Goal: Information Seeking & Learning: Learn about a topic

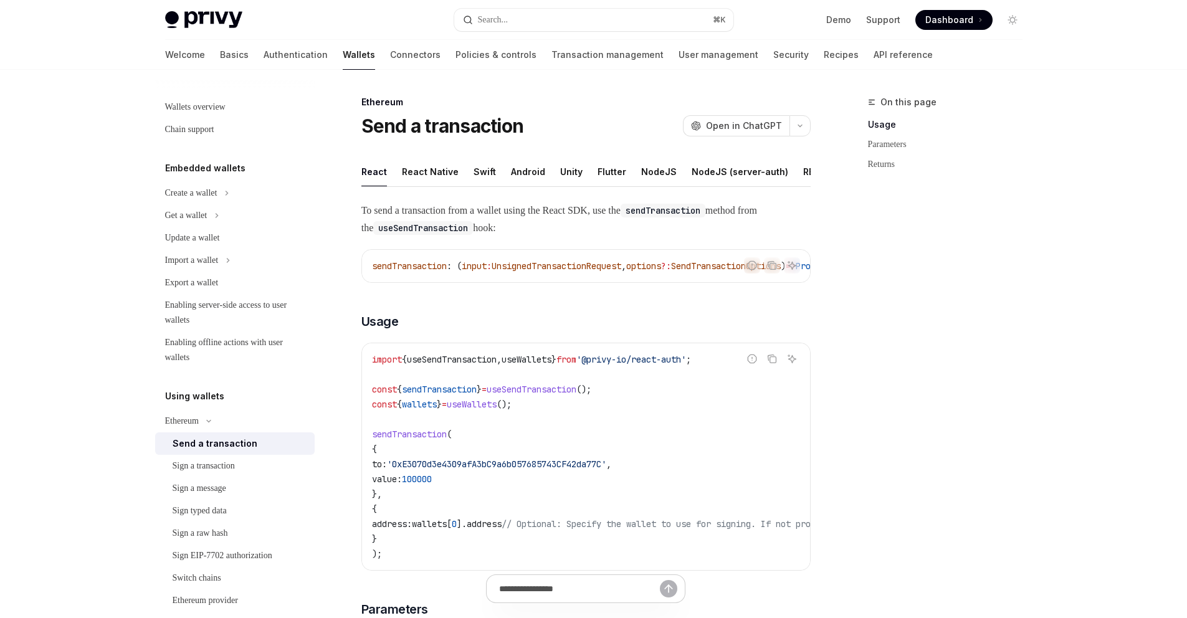
scroll to position [669, 0]
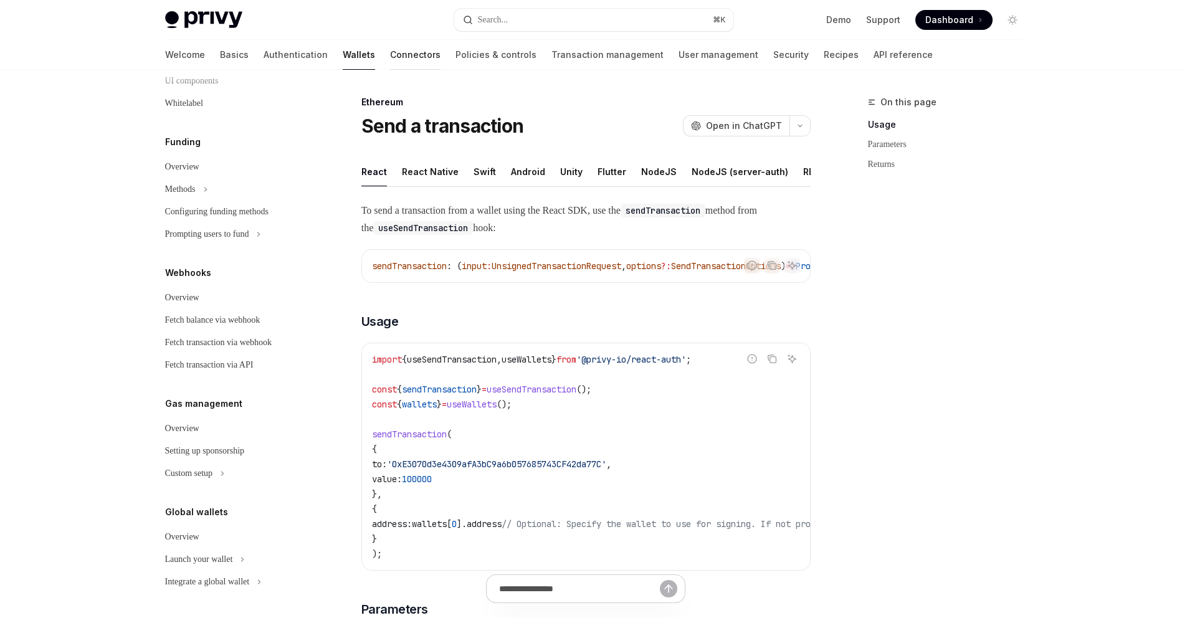
click at [390, 54] on link "Connectors" at bounding box center [415, 55] width 50 height 30
type textarea "*"
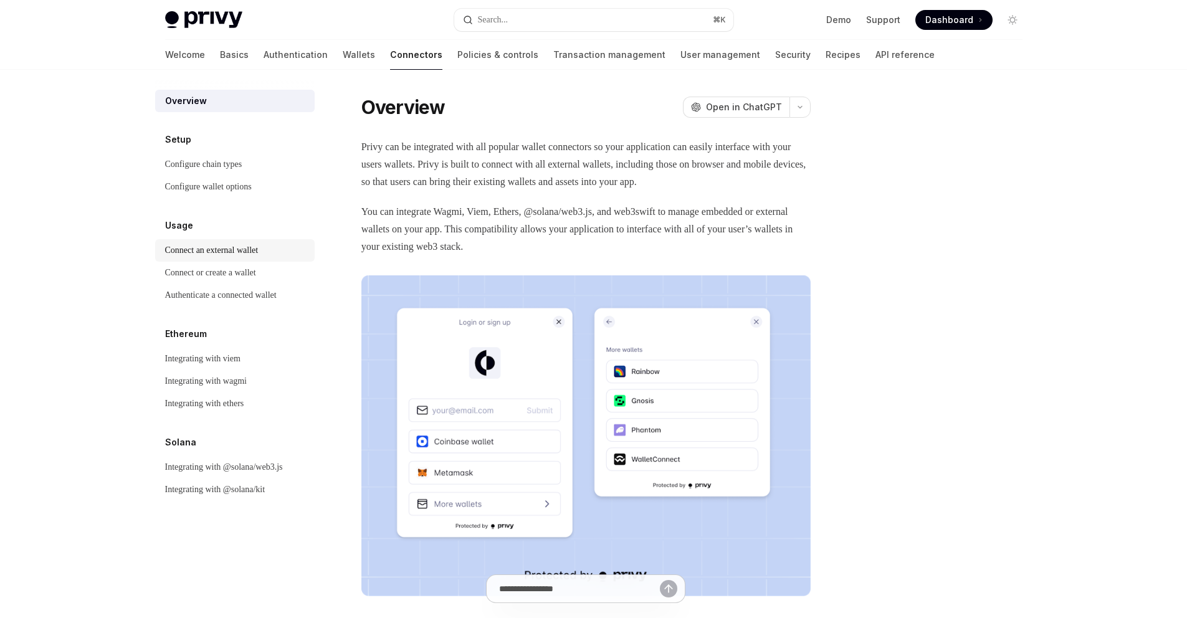
click at [256, 240] on link "Connect an external wallet" at bounding box center [234, 250] width 159 height 22
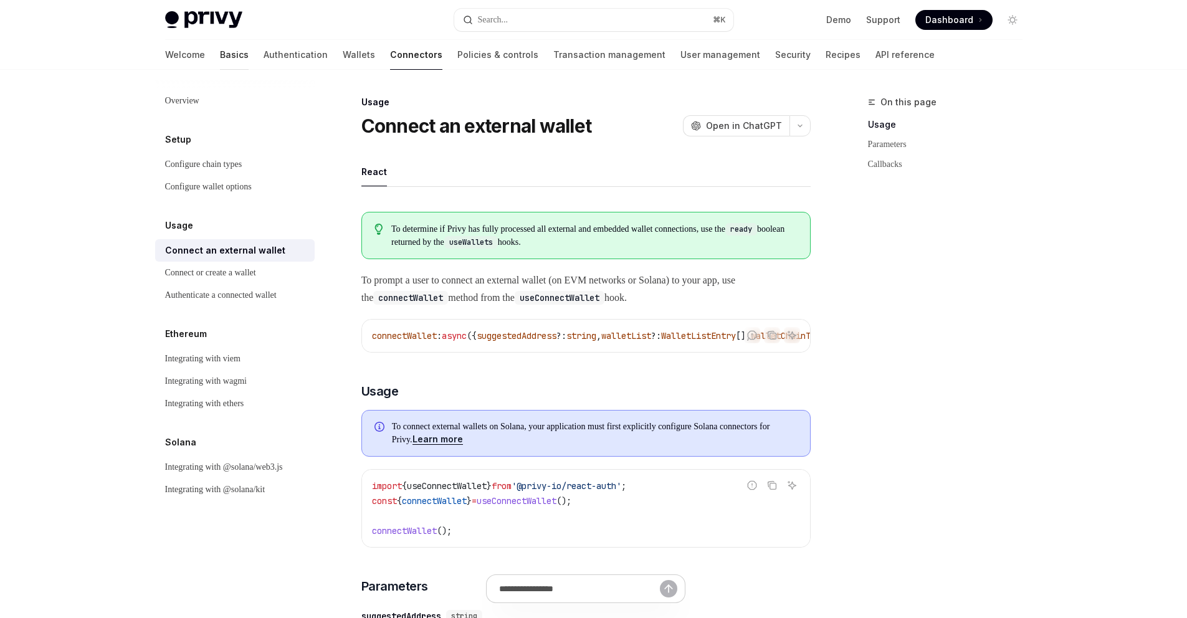
click at [220, 54] on link "Basics" at bounding box center [234, 55] width 29 height 30
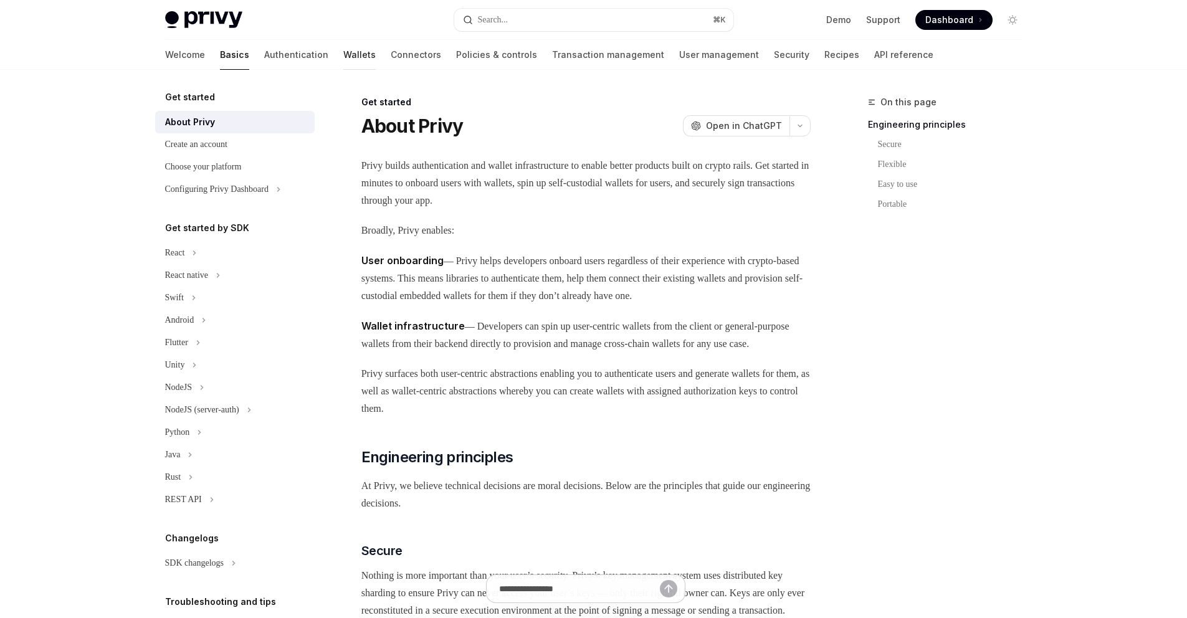
click at [343, 54] on link "Wallets" at bounding box center [359, 55] width 32 height 30
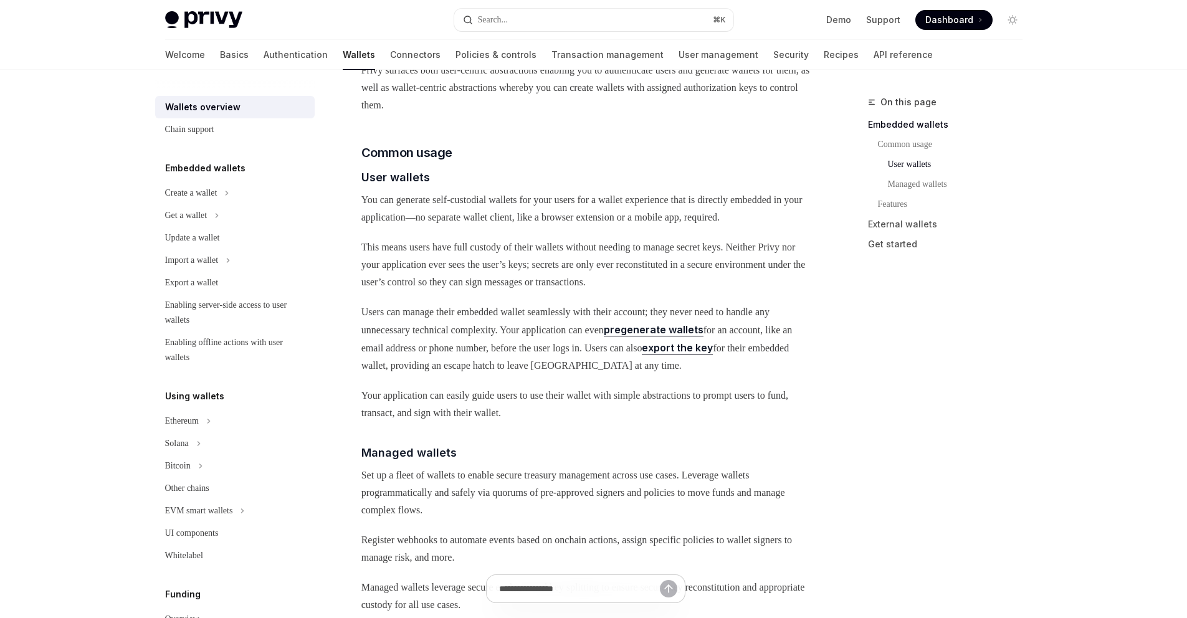
scroll to position [688, 0]
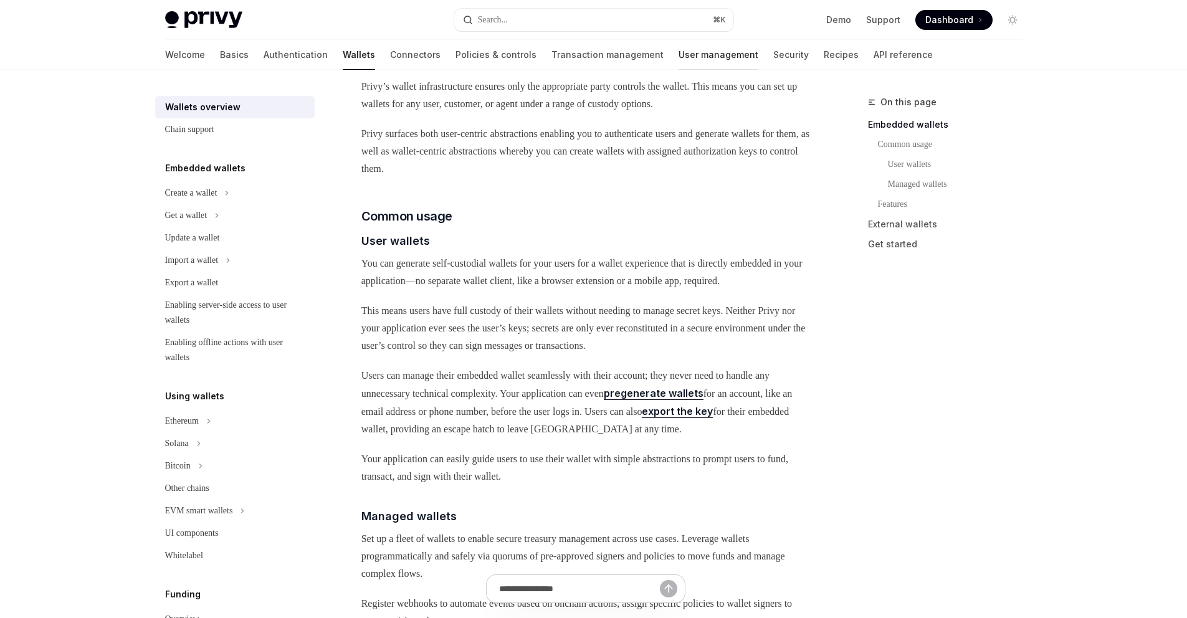
click at [678, 56] on link "User management" at bounding box center [718, 55] width 80 height 30
type textarea "*"
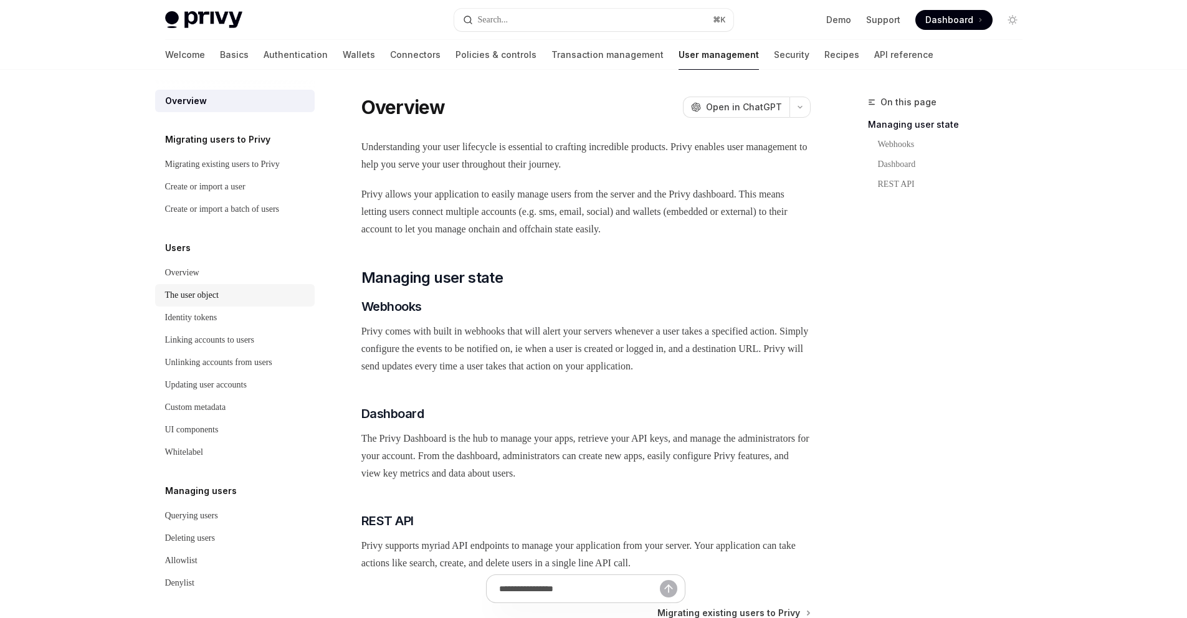
click at [199, 303] on div "The user object" at bounding box center [192, 295] width 54 height 15
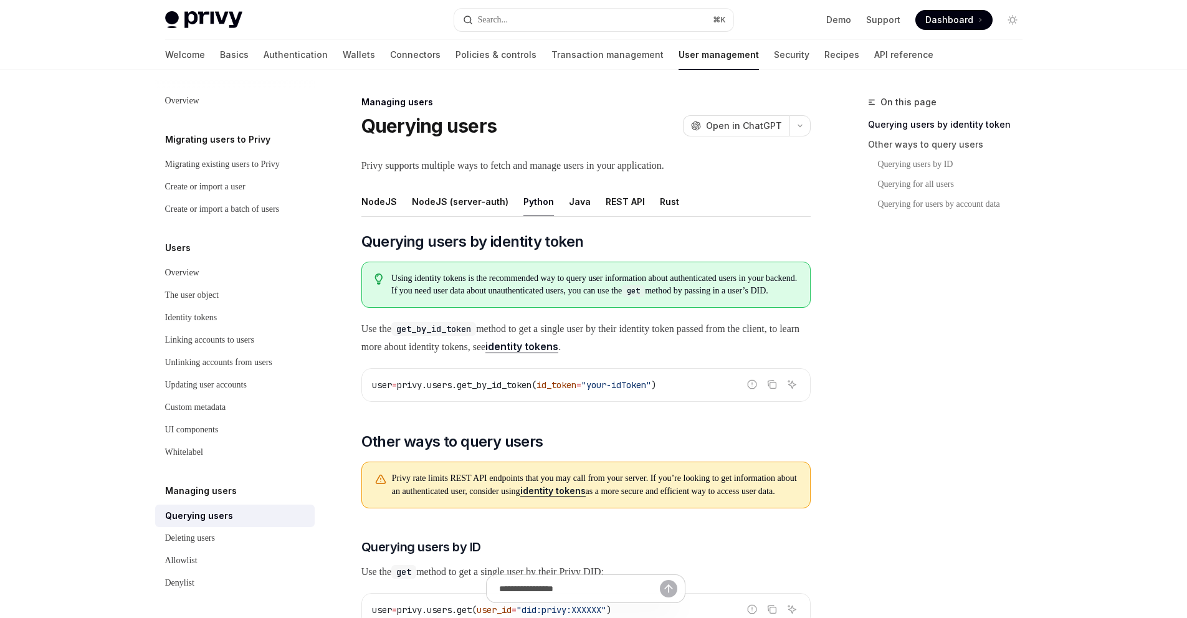
scroll to position [264, 0]
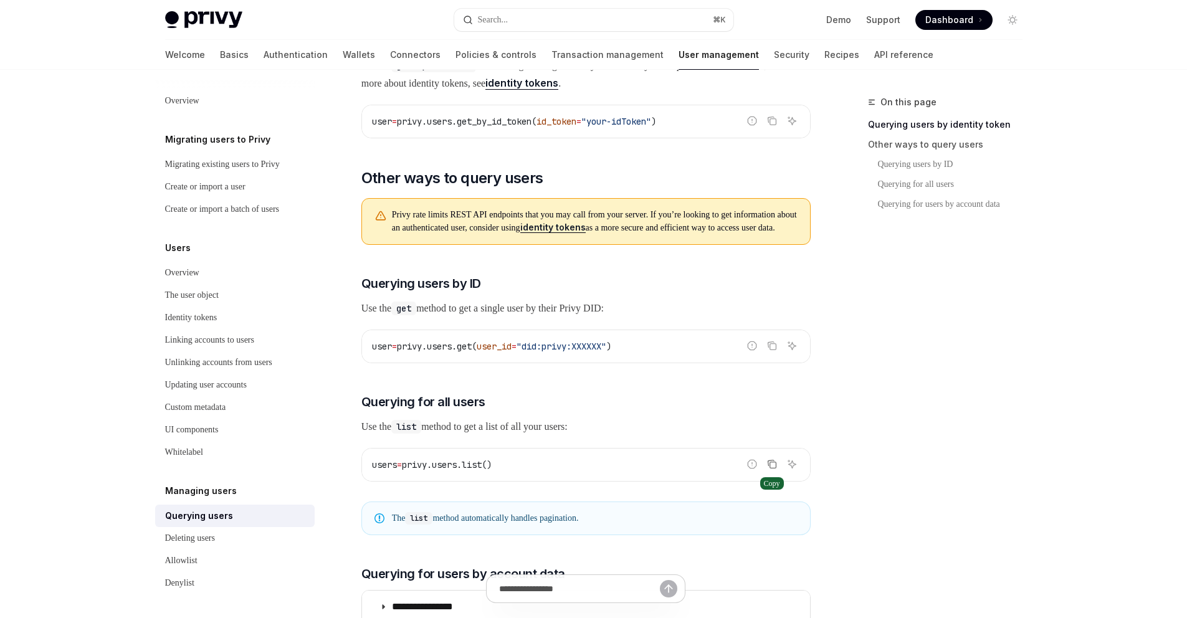
click at [771, 468] on icon "Copy the contents from the code block" at bounding box center [772, 465] width 6 height 6
click at [772, 469] on icon "Copy the contents from the code block" at bounding box center [772, 464] width 10 height 10
click at [559, 14] on button "Search... ⌘ K" at bounding box center [593, 20] width 279 height 22
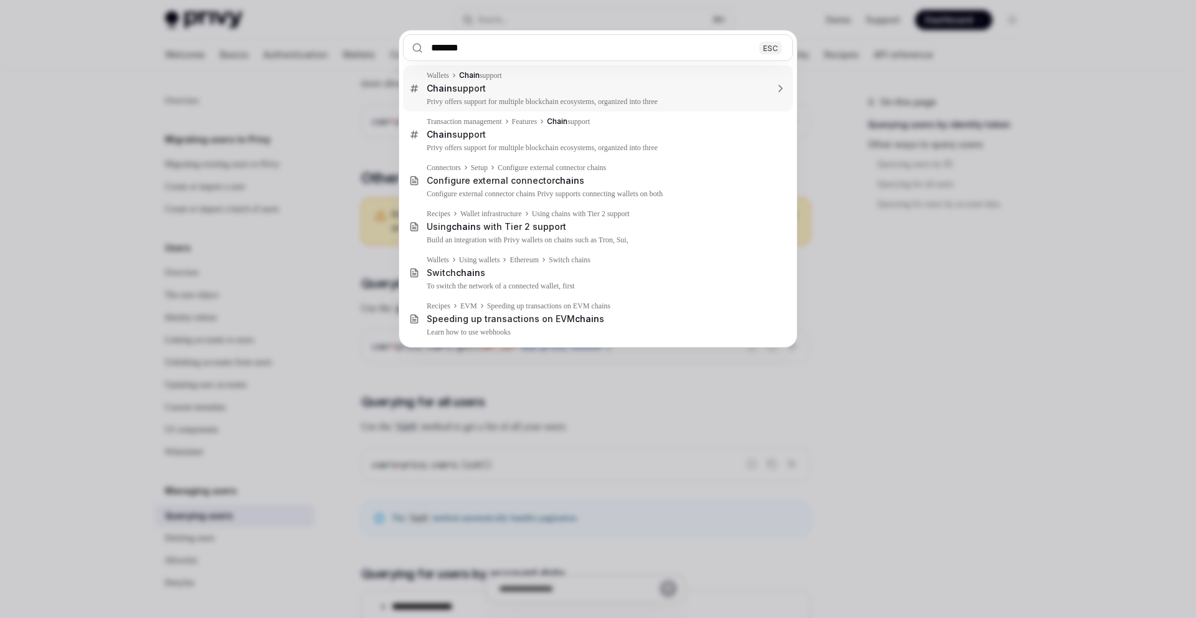
type input "********"
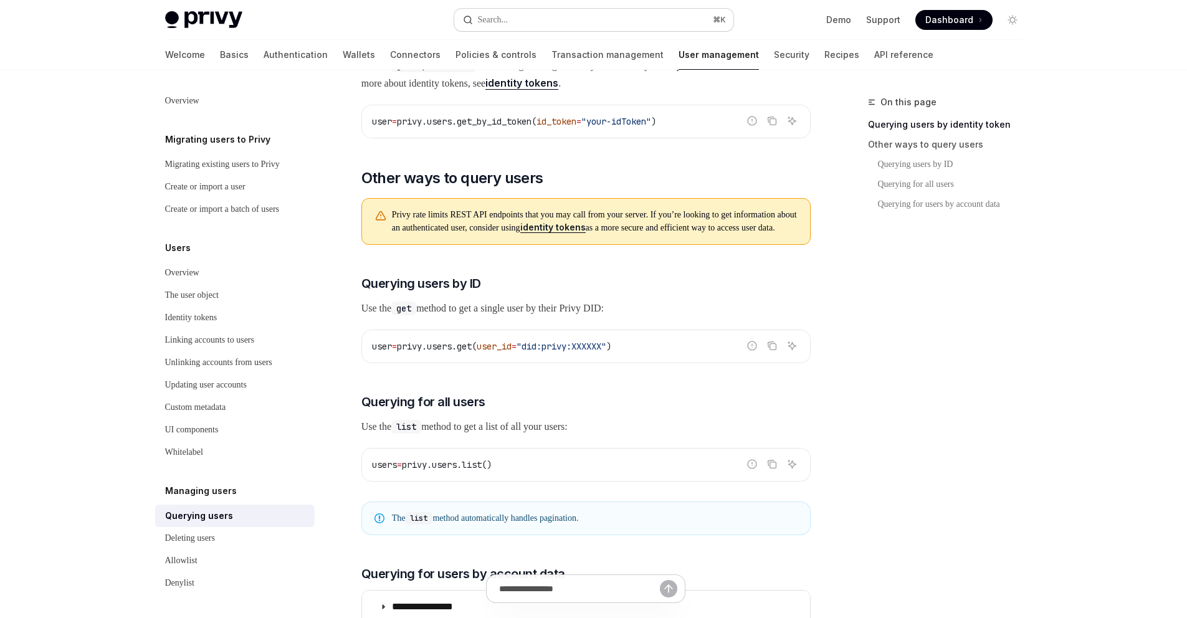
click at [498, 19] on div "Search..." at bounding box center [493, 19] width 31 height 15
type textarea "*"
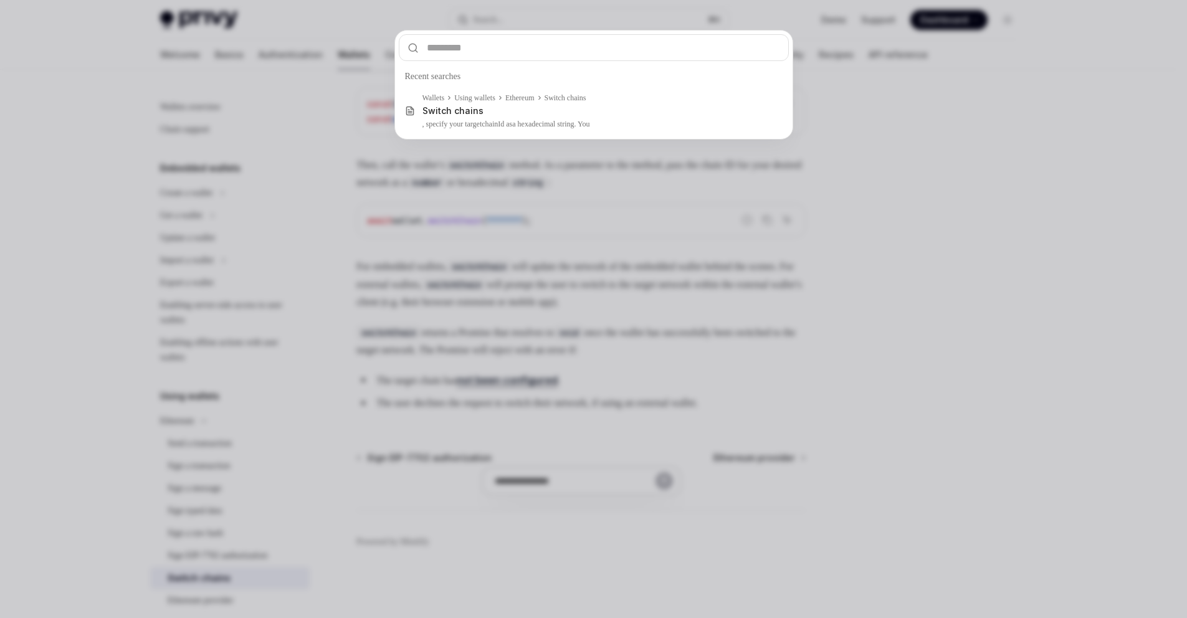
scroll to position [70, 0]
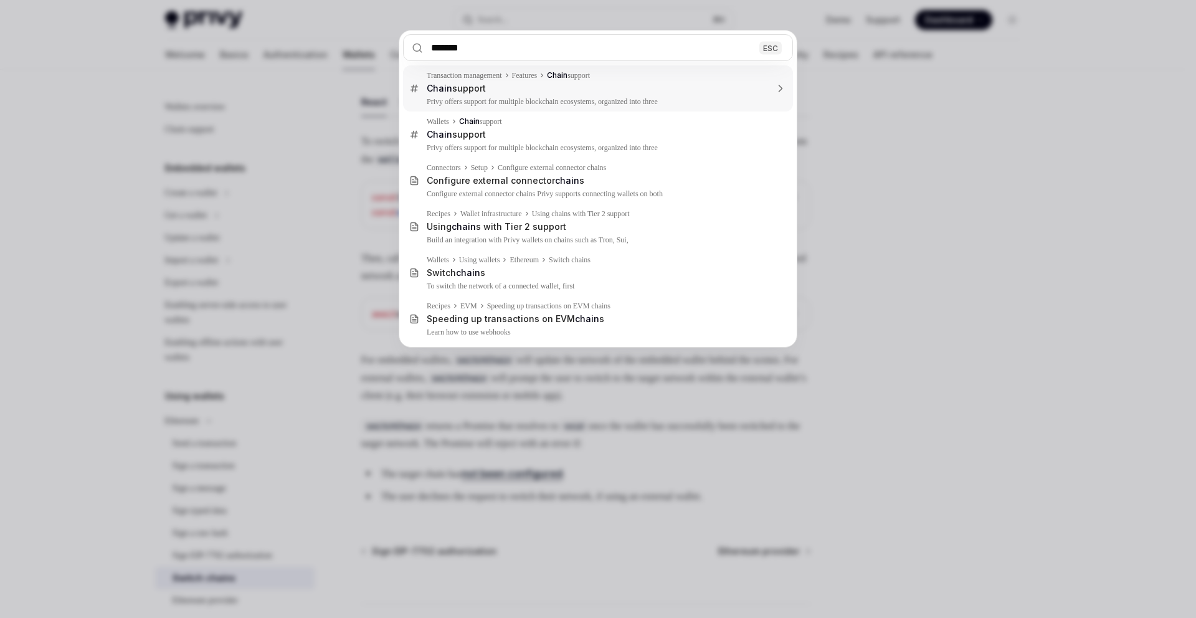
type input "********"
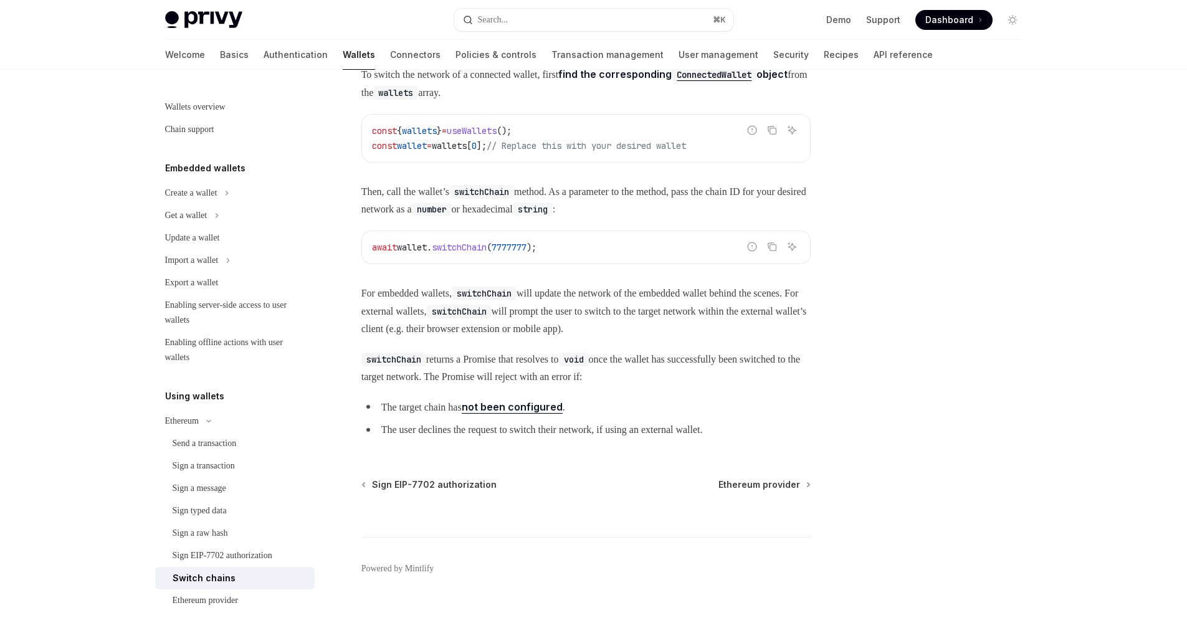
scroll to position [145, 0]
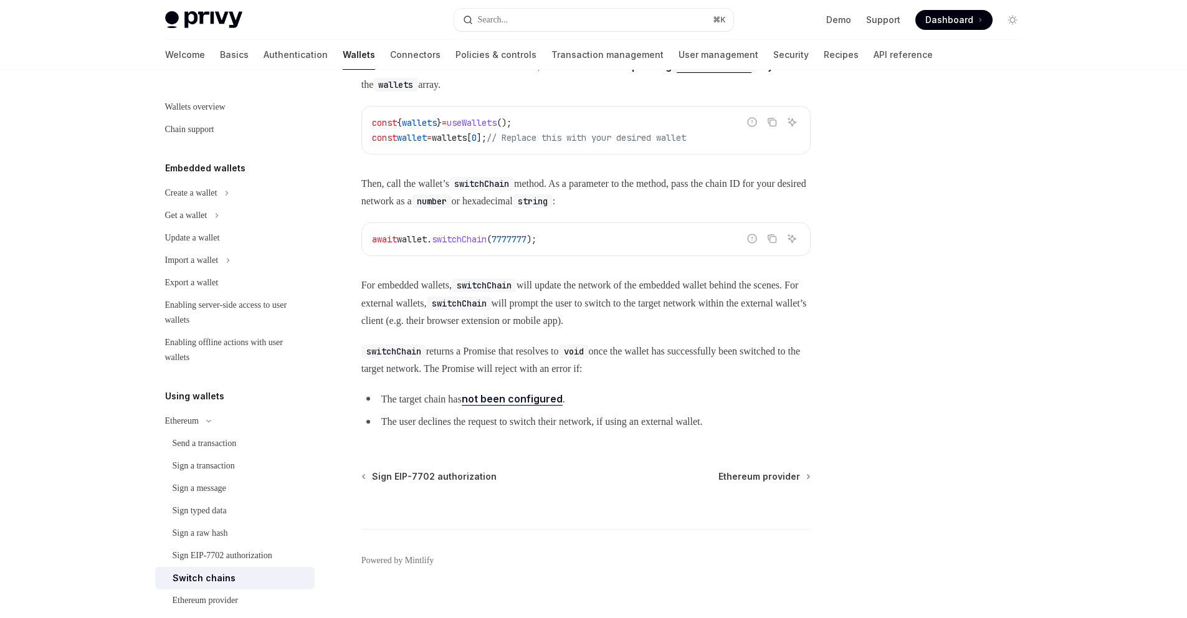
click at [549, 401] on link "not been configured" at bounding box center [512, 398] width 101 height 13
type textarea "*"
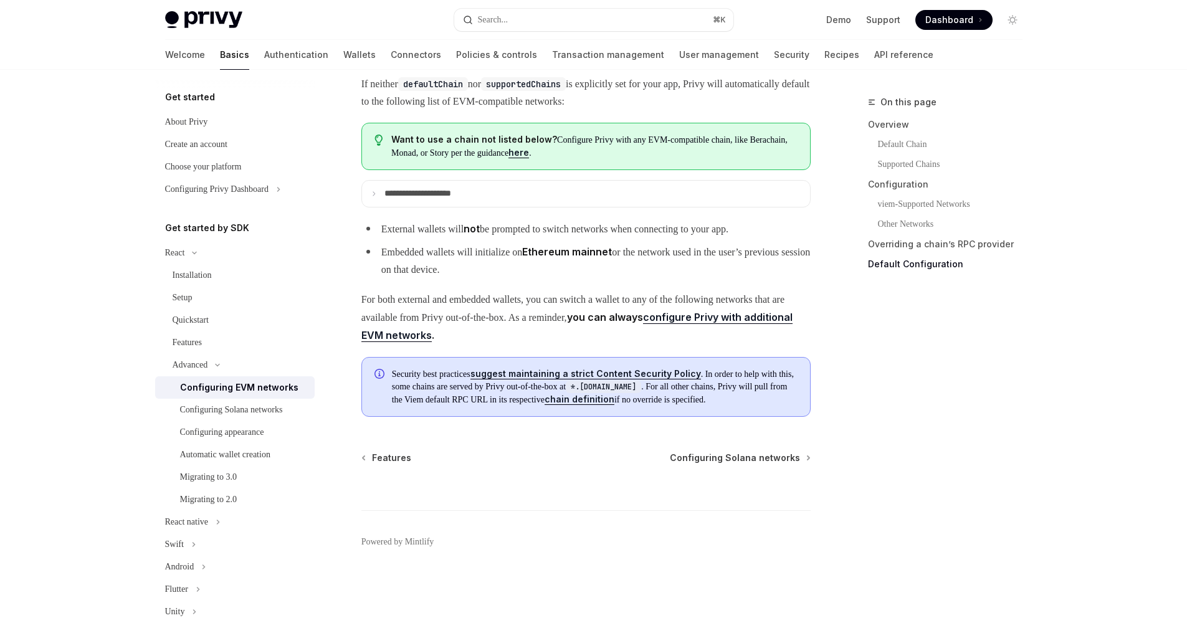
scroll to position [3158, 0]
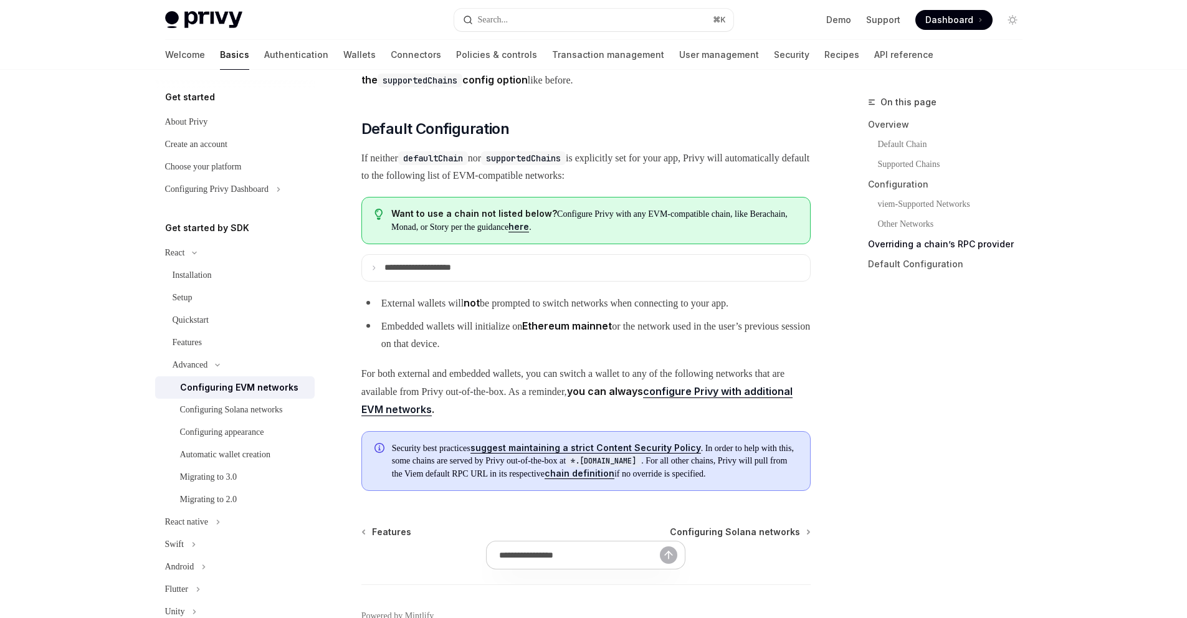
scroll to position [3158, 0]
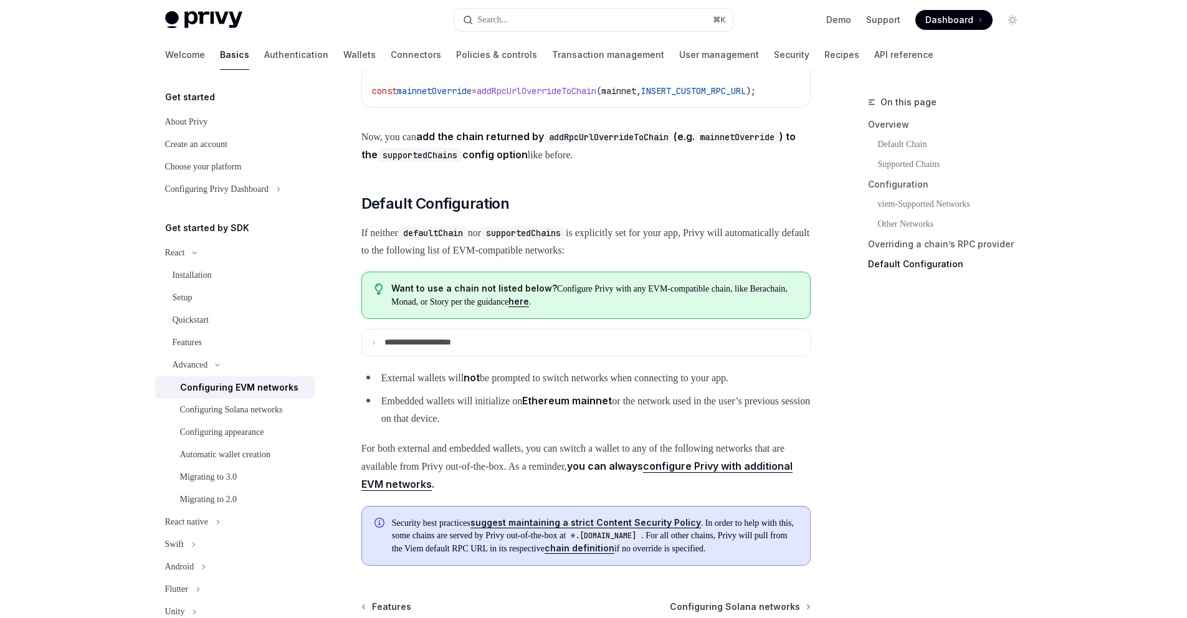
scroll to position [3158, 0]
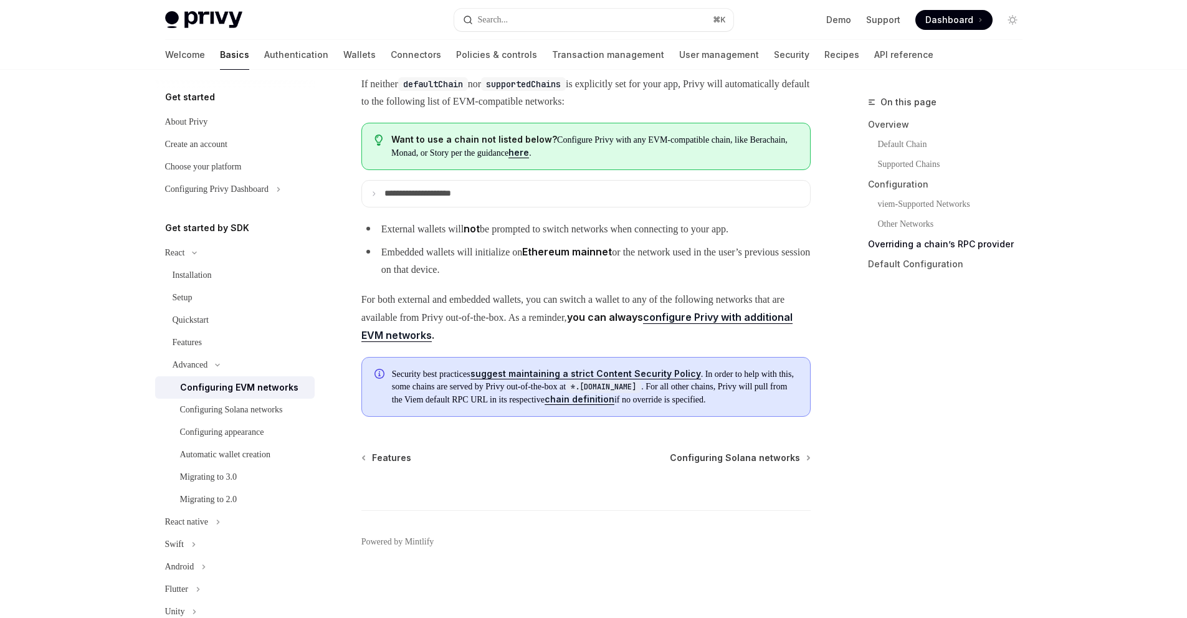
scroll to position [3101, 0]
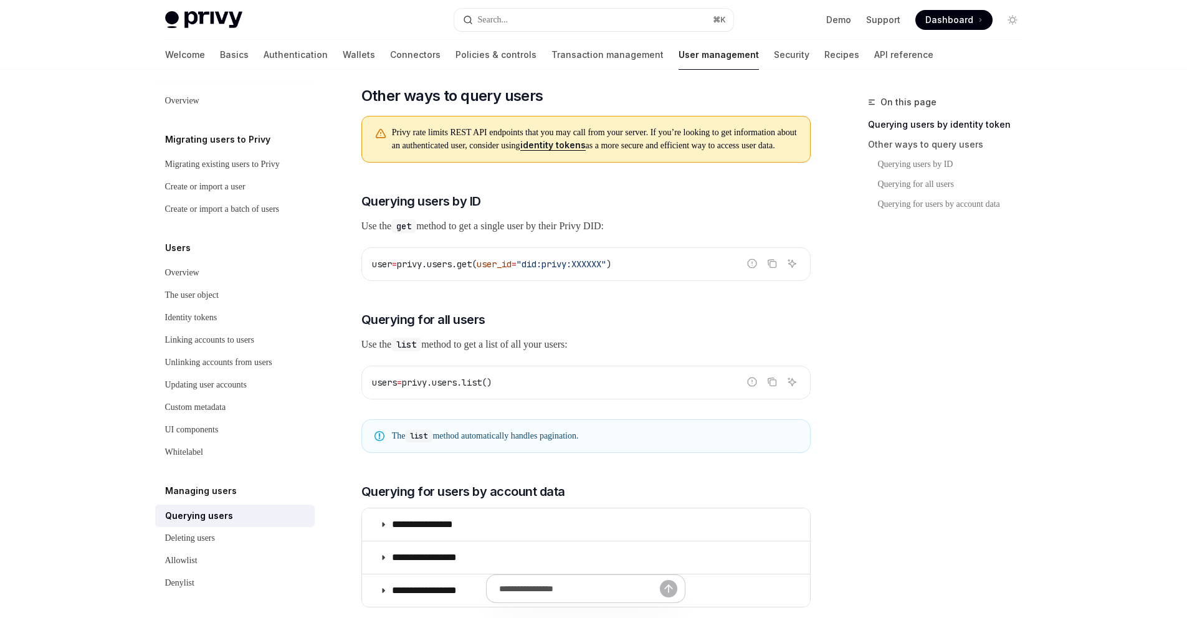
scroll to position [490, 0]
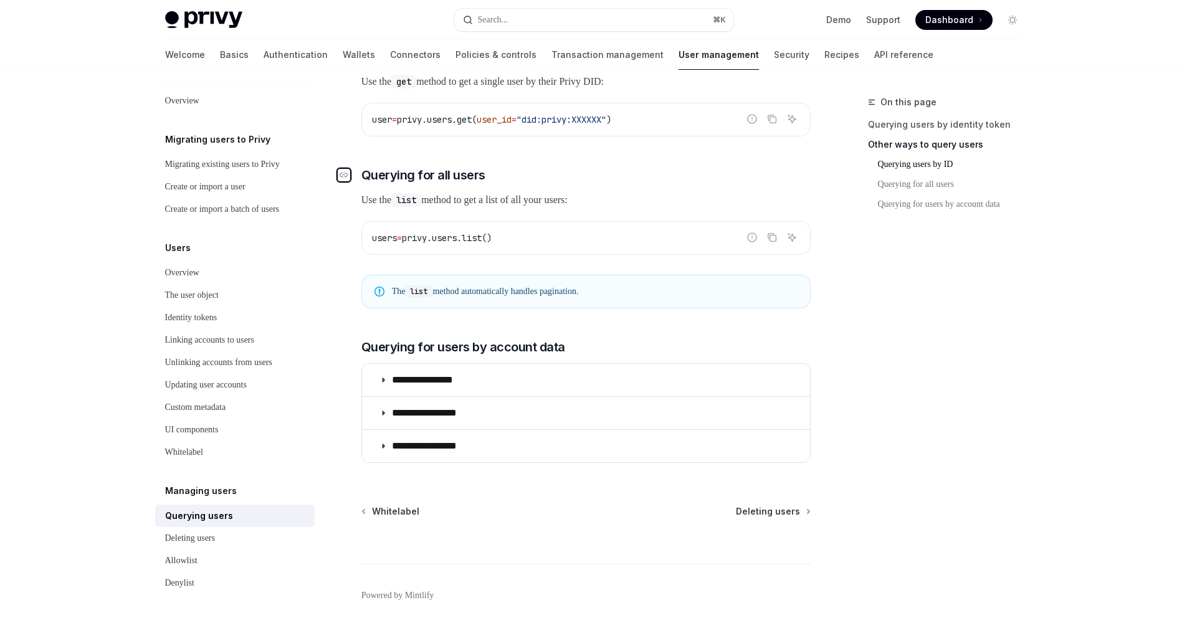
click at [347, 178] on icon "Navigate to header" at bounding box center [344, 175] width 9 height 5
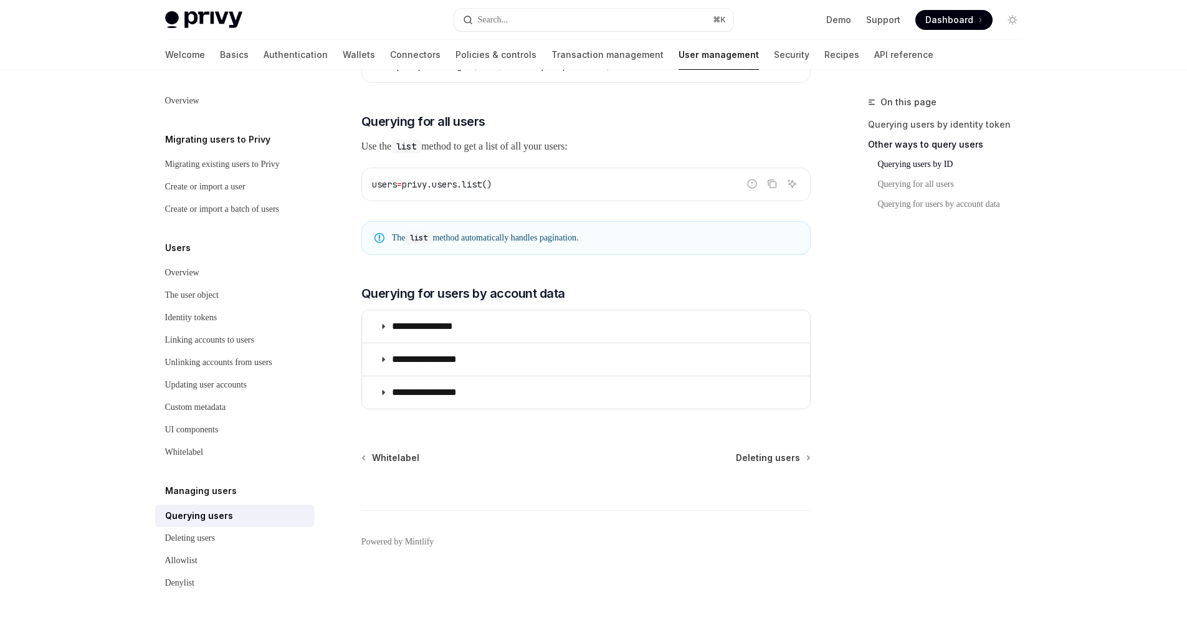
scroll to position [568, 0]
